Goal: Use online tool/utility: Utilize a website feature to perform a specific function

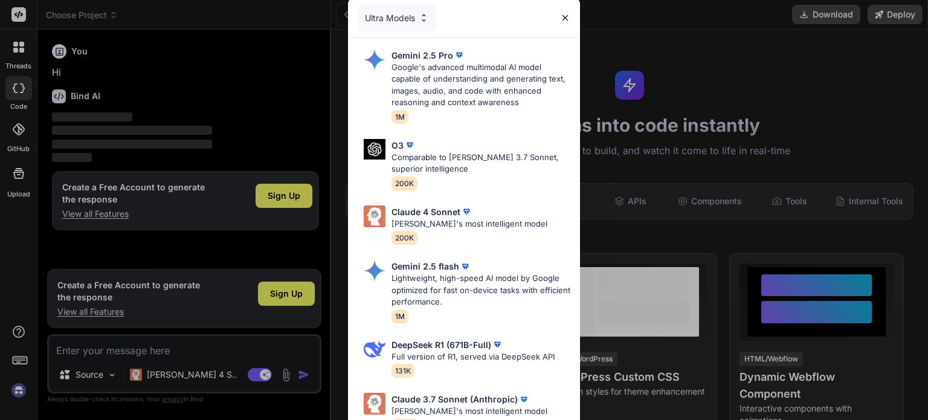
click at [564, 14] on img at bounding box center [565, 18] width 10 height 10
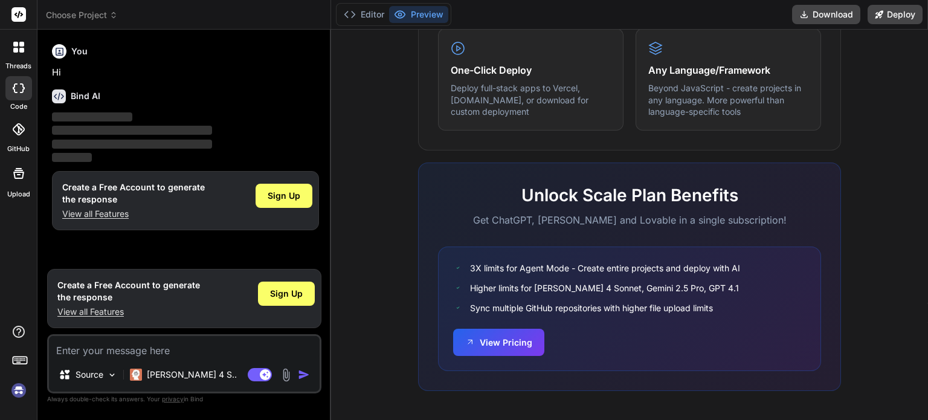
type textarea "x"
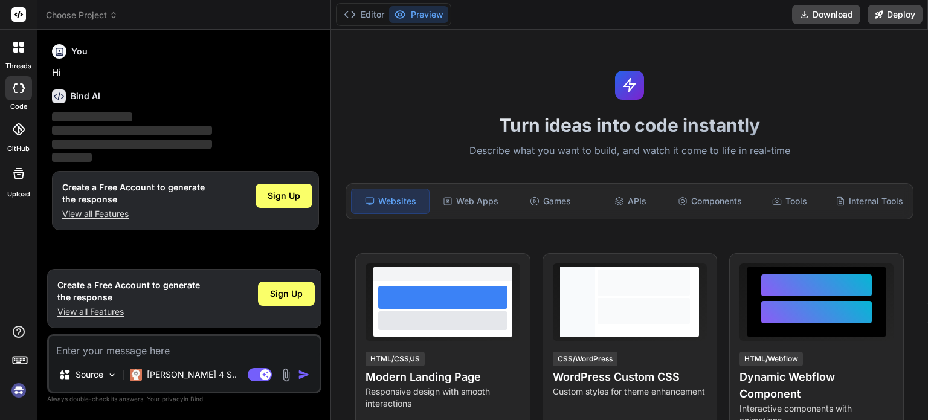
click at [575, 82] on div "Turn ideas into code instantly Describe what you want to build, and watch it co…" at bounding box center [629, 225] width 597 height 390
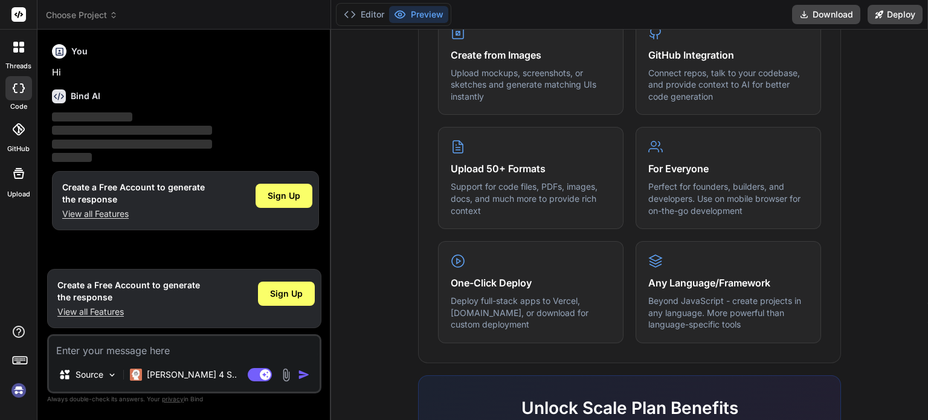
scroll to position [548, 0]
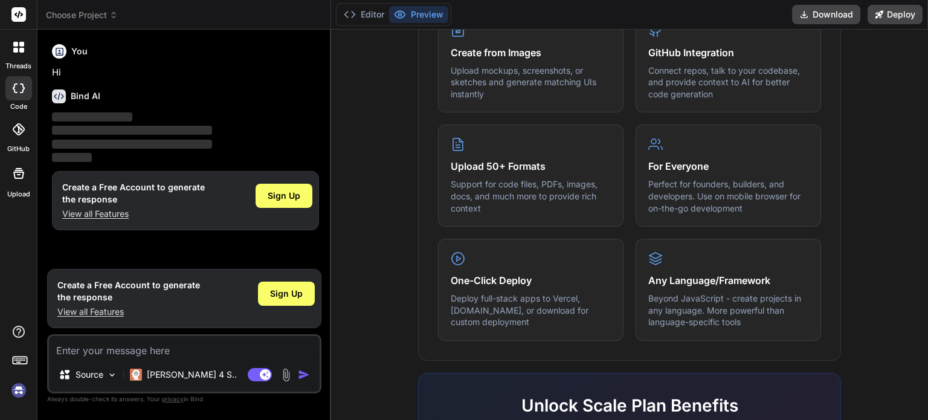
click at [805, 234] on div "Create from Images Upload mockups, screenshots, or sketches and generate matchi…" at bounding box center [629, 176] width 383 height 330
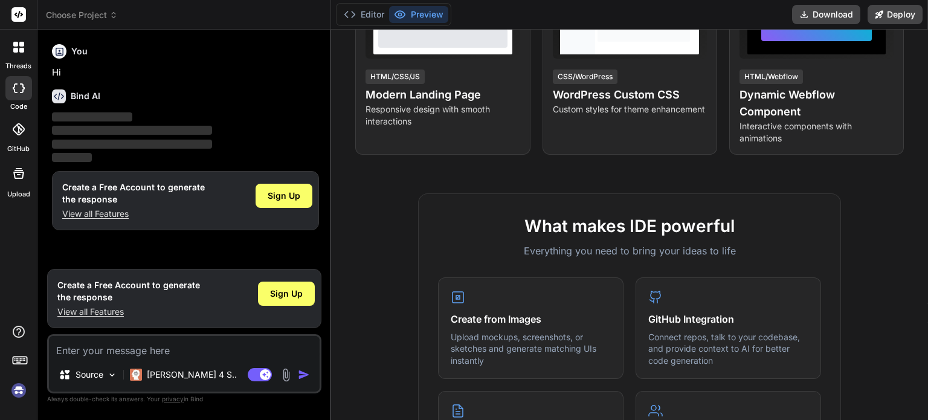
scroll to position [325, 0]
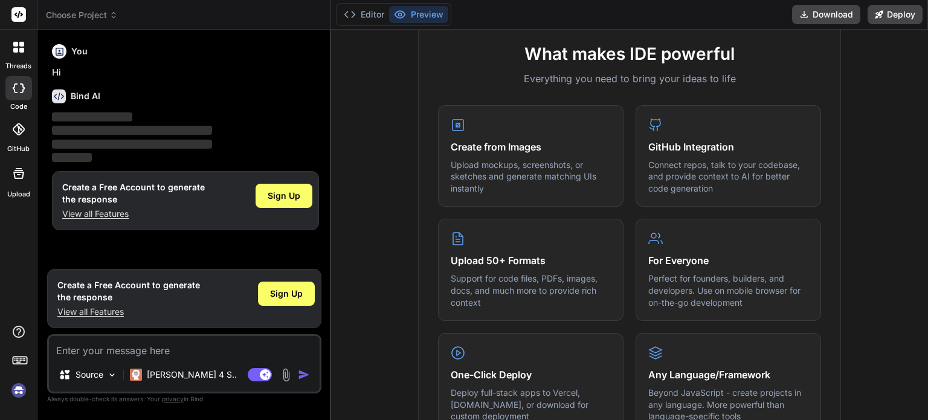
scroll to position [455, 0]
click at [897, 296] on div "What makes IDE powerful Everything you need to bring your ideas to life Create …" at bounding box center [629, 369] width 582 height 698
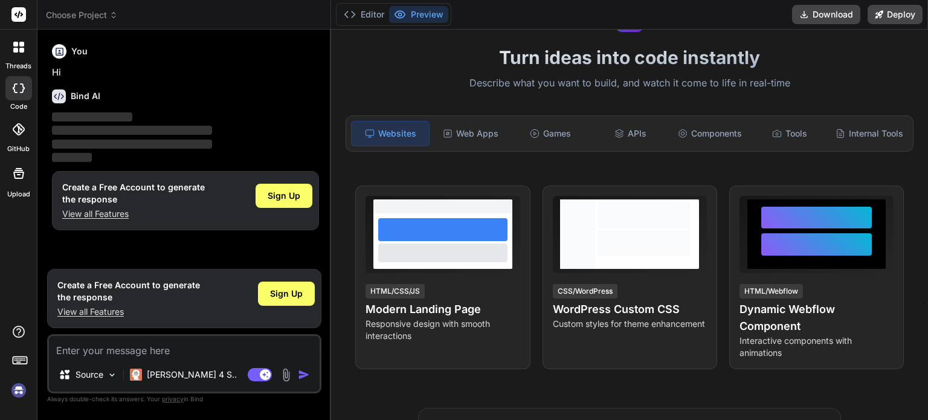
scroll to position [0, 0]
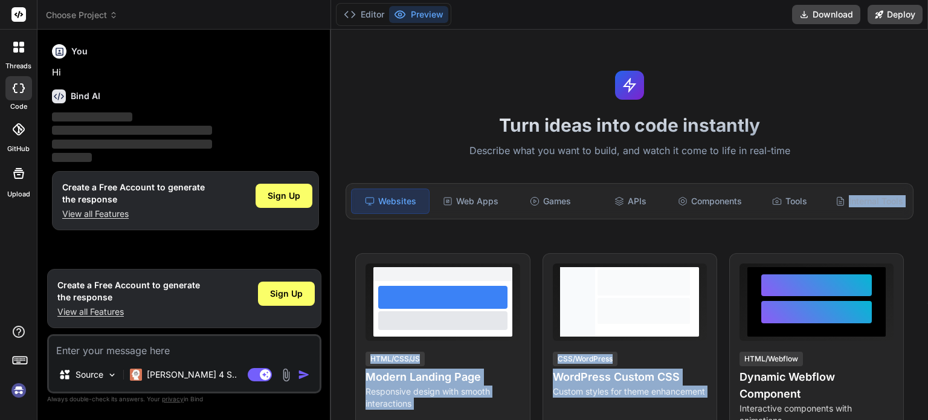
drag, startPoint x: 850, startPoint y: 181, endPoint x: 873, endPoint y: 219, distance: 44.7
click at [873, 219] on div "Turn ideas into code instantly Describe what you want to build, and watch it co…" at bounding box center [629, 225] width 597 height 390
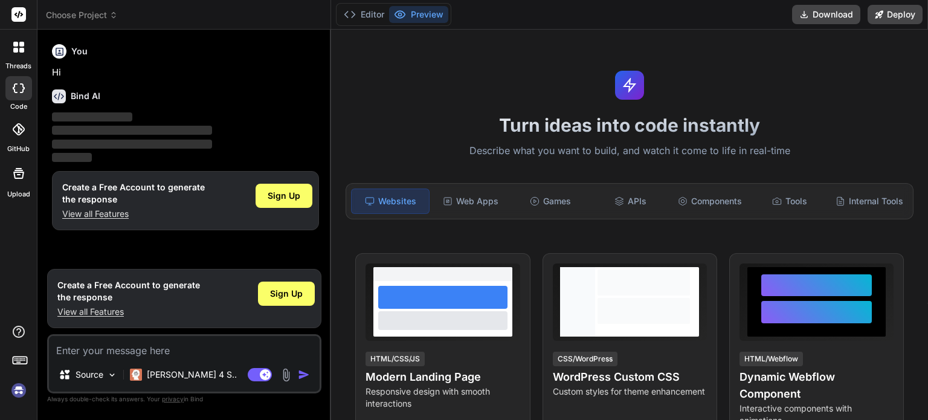
click at [893, 104] on div "Turn ideas into code instantly Describe what you want to build, and watch it co…" at bounding box center [629, 225] width 597 height 390
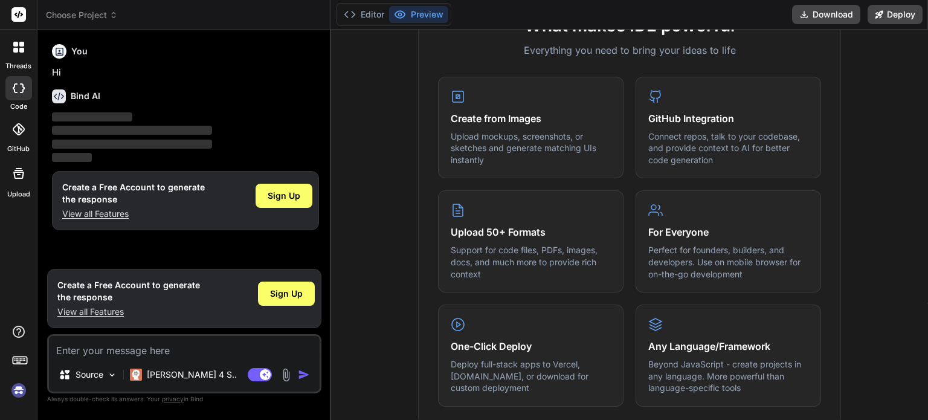
scroll to position [464, 0]
